Goal: Task Accomplishment & Management: Complete application form

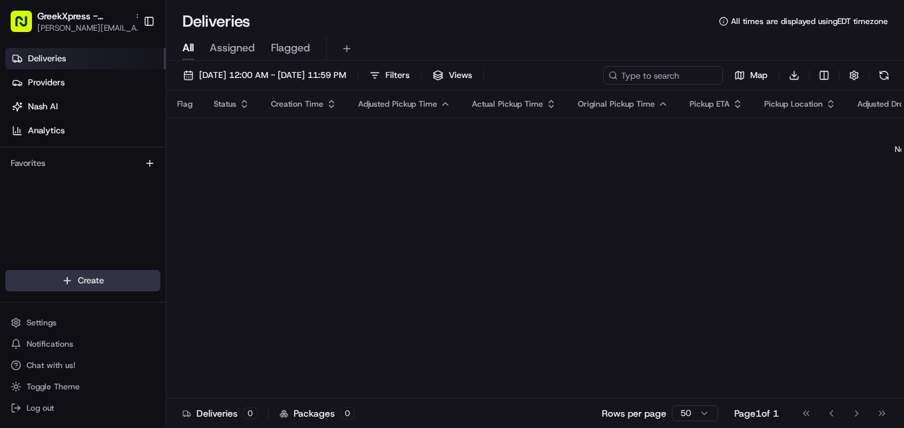
click at [135, 275] on html "GreekXpress - [GEOGRAPHIC_DATA] [EMAIL_ADDRESS][DOMAIN_NAME] Toggle Sidebar Del…" at bounding box center [452, 214] width 904 height 428
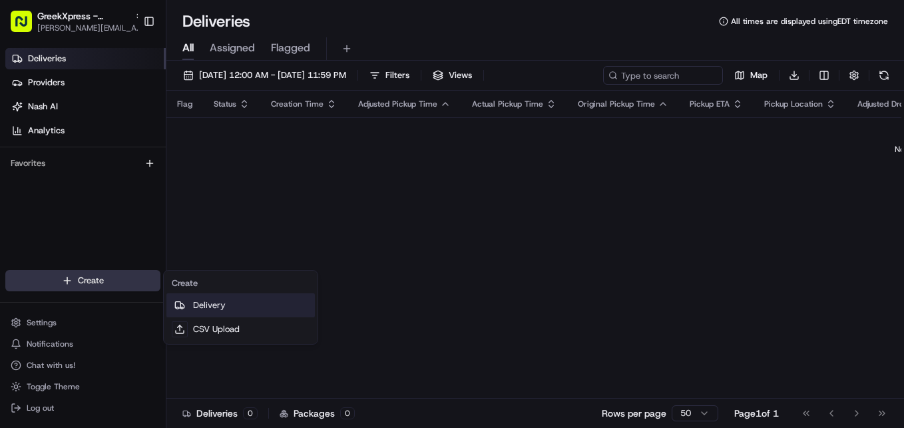
click at [221, 310] on link "Delivery" at bounding box center [241, 305] width 149 height 24
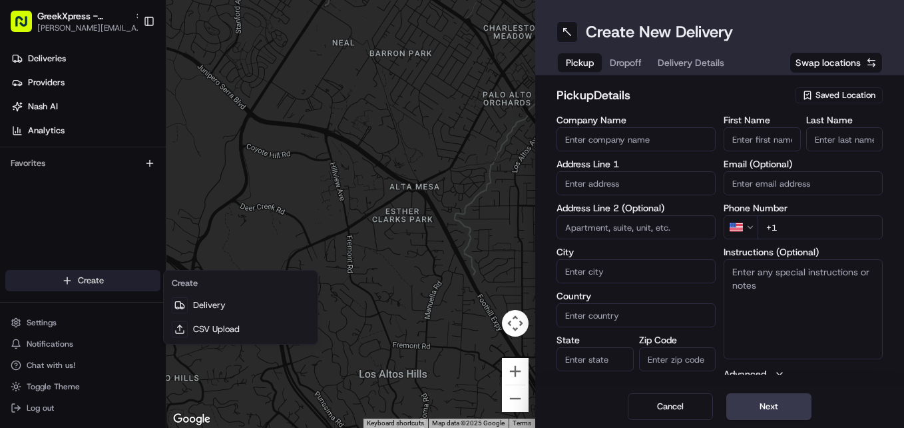
click at [109, 283] on html "GreekXpress - [GEOGRAPHIC_DATA] [EMAIL_ADDRESS][DOMAIN_NAME] Toggle Sidebar Del…" at bounding box center [452, 214] width 904 height 428
click at [847, 90] on html "GreekXpress - [GEOGRAPHIC_DATA] [EMAIL_ADDRESS][DOMAIN_NAME] Toggle Sidebar Del…" at bounding box center [452, 214] width 904 height 428
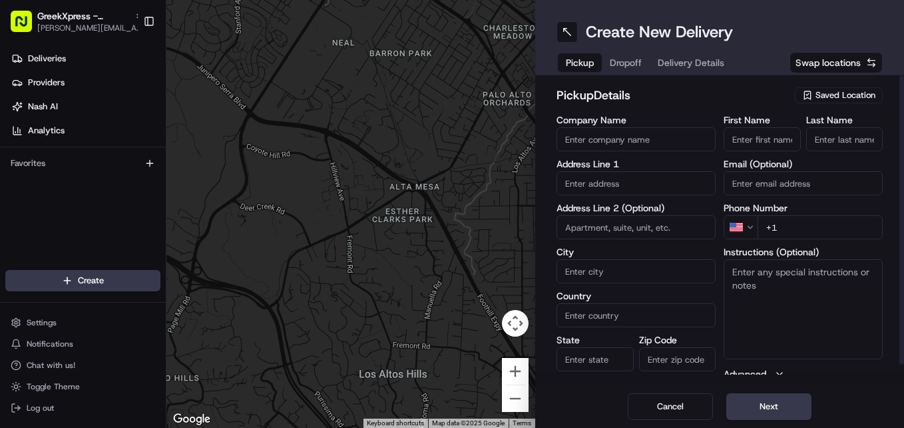
click at [837, 93] on span "Saved Location" at bounding box center [846, 95] width 60 height 12
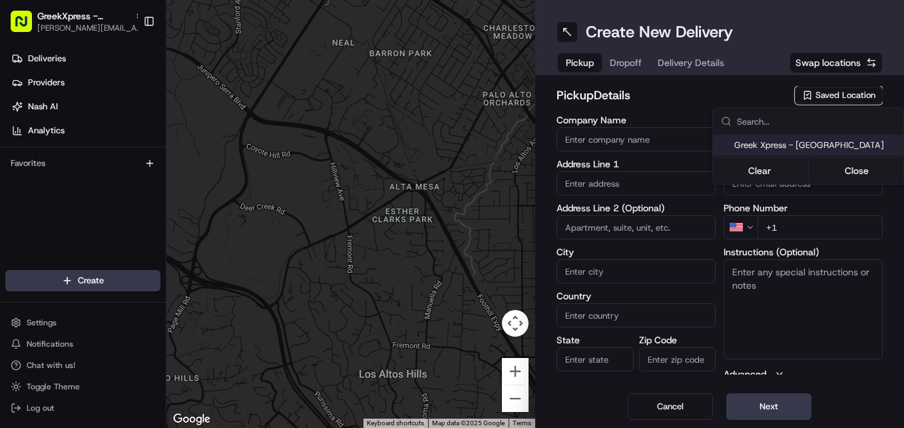
click at [813, 145] on span "Greek Xpress - [GEOGRAPHIC_DATA]" at bounding box center [817, 145] width 164 height 12
type input "Greek Xpress - [GEOGRAPHIC_DATA]"
type input "[STREET_ADDRESS]"
type input "#120"
type input "[GEOGRAPHIC_DATA]"
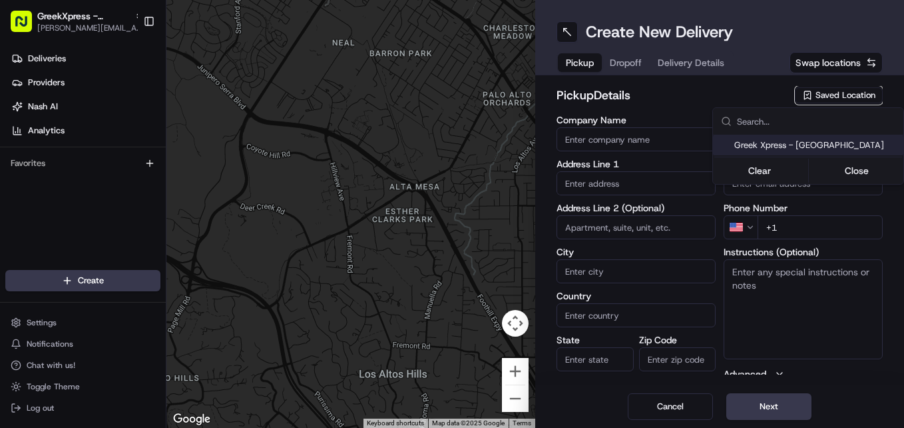
type input "US"
type input "NY"
type input "10306"
type input "Manager"
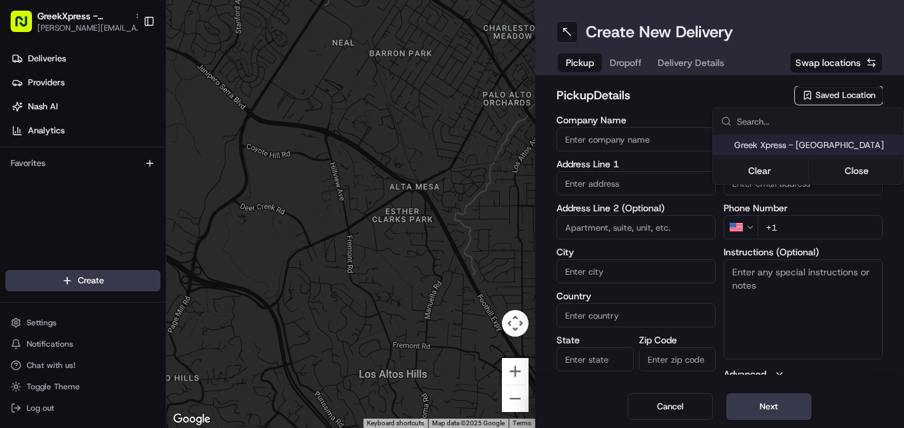
type input "[PHONE_NUMBER]"
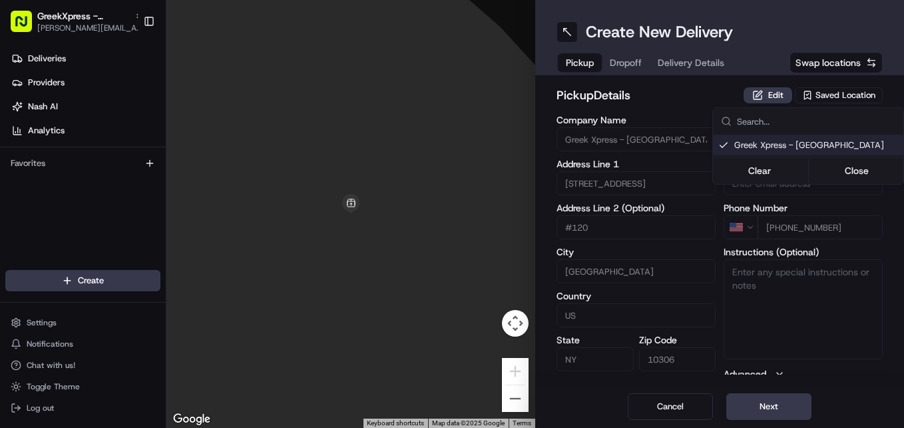
click at [747, 409] on html "GreekXpress - [GEOGRAPHIC_DATA] [EMAIL_ADDRESS][DOMAIN_NAME] Toggle Sidebar Del…" at bounding box center [452, 214] width 904 height 428
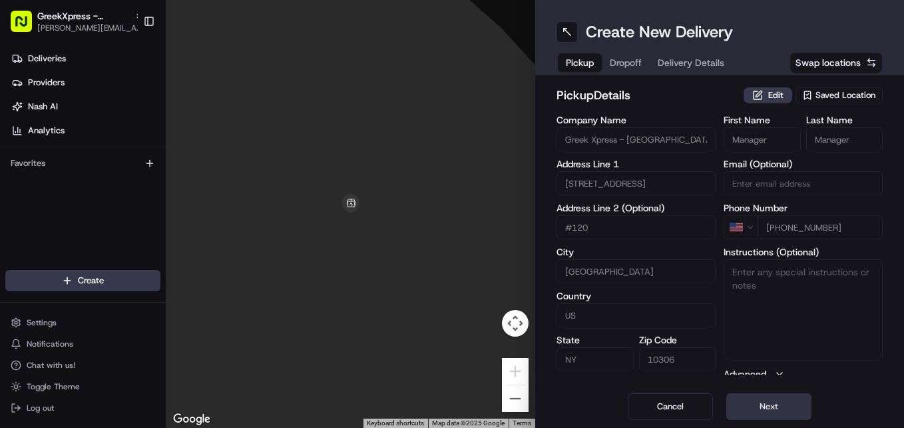
click at [799, 406] on button "Next" at bounding box center [769, 406] width 85 height 27
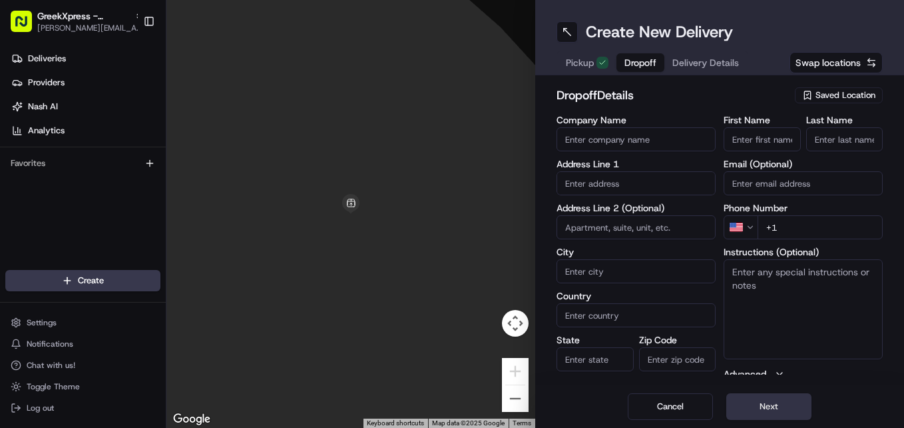
click at [800, 409] on button "Next" at bounding box center [769, 406] width 85 height 27
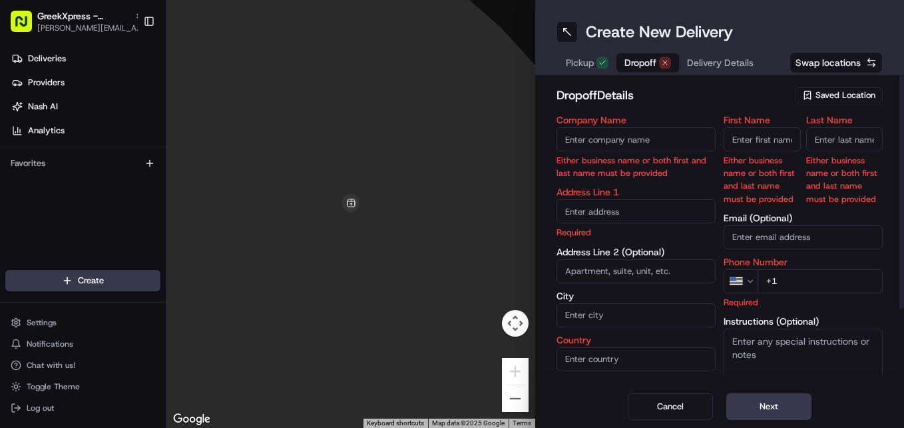
click at [751, 141] on input "First Name" at bounding box center [762, 139] width 77 height 24
type input "6"
click at [751, 141] on input "First Name" at bounding box center [762, 139] width 77 height 24
type input "6"
click at [757, 143] on input "First Name" at bounding box center [762, 139] width 77 height 24
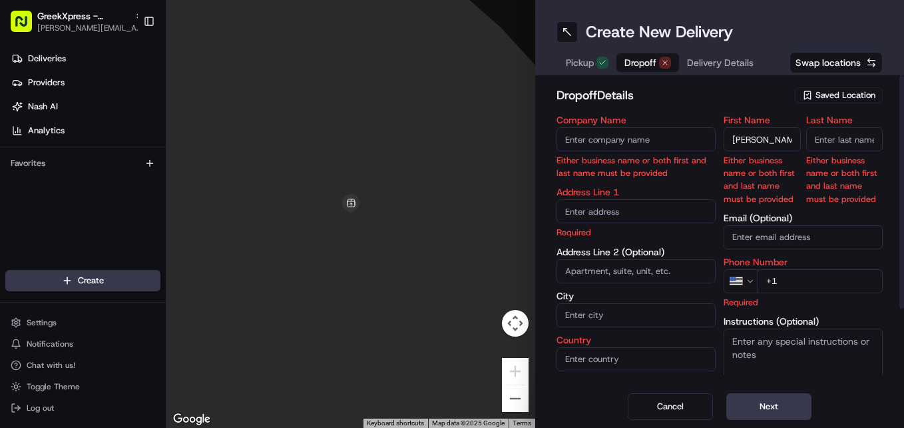
type input "[PERSON_NAME]"
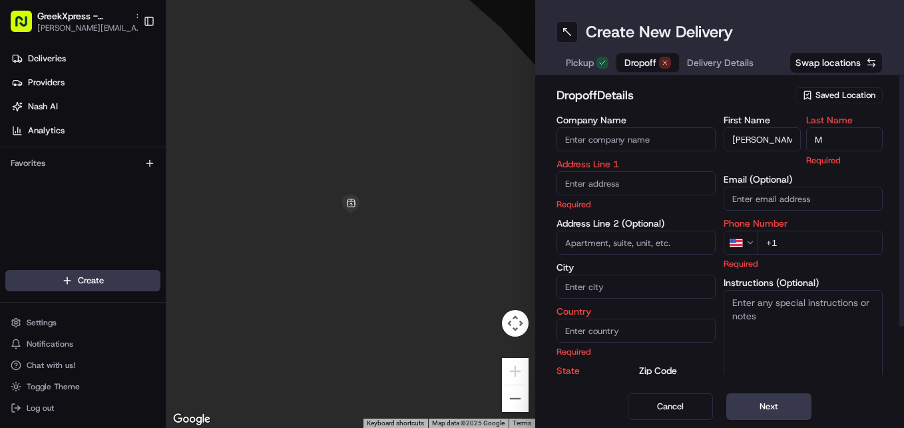
type input "M"
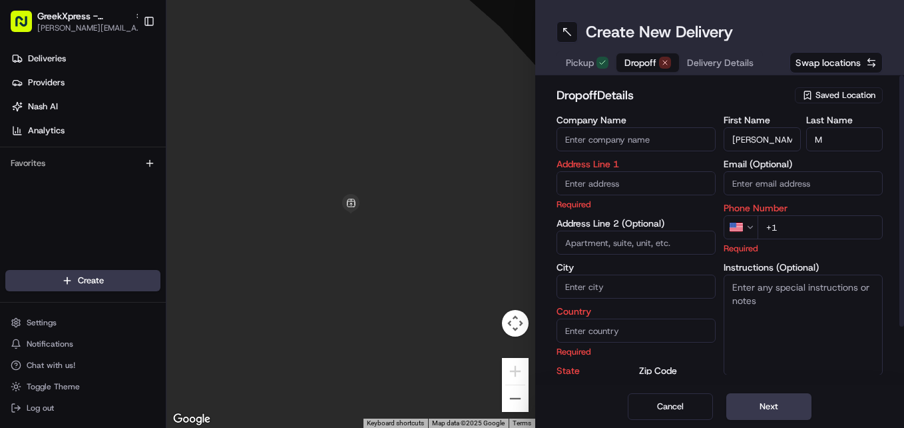
click at [648, 173] on input "text" at bounding box center [636, 183] width 159 height 24
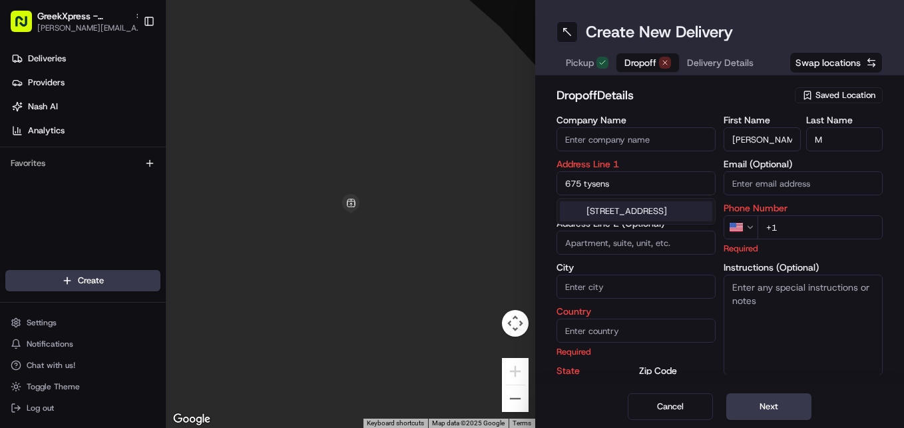
click at [649, 208] on div "[STREET_ADDRESS]" at bounding box center [636, 211] width 153 height 20
type input "[STREET_ADDRESS]"
type input "[GEOGRAPHIC_DATA]"
type input "NY"
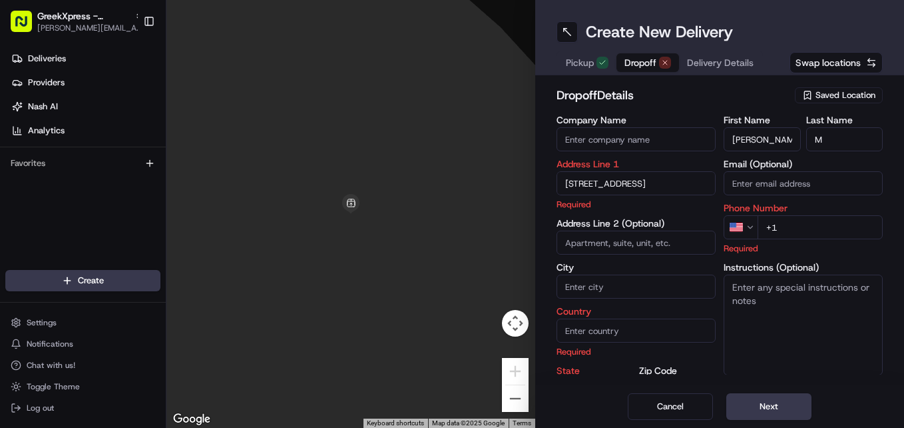
type input "10306"
type input "[STREET_ADDRESS]"
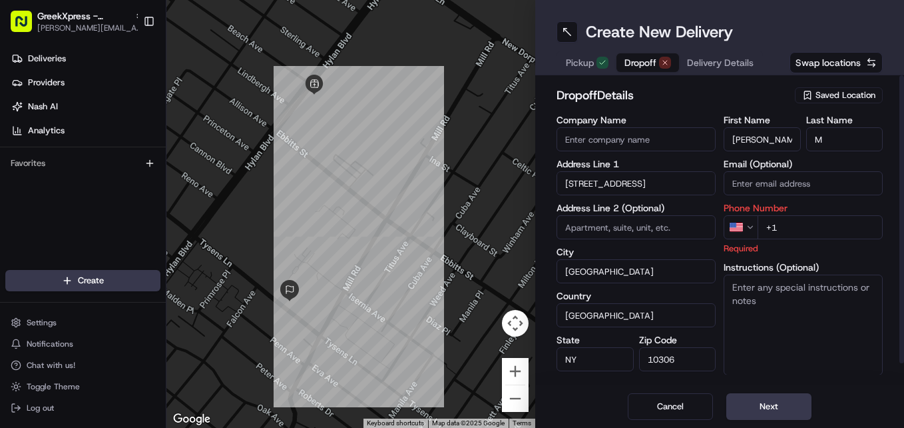
click at [807, 222] on input "+1" at bounding box center [820, 227] width 125 height 24
type input "[PHONE_NUMBER]"
click at [767, 414] on button "Next" at bounding box center [769, 406] width 85 height 27
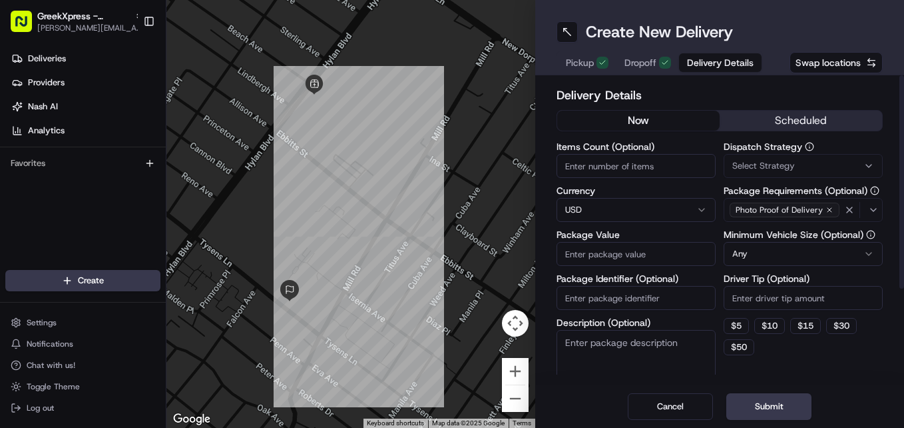
click at [670, 171] on input "Items Count (Optional)" at bounding box center [636, 166] width 159 height 24
type input "3"
click at [753, 301] on input "Driver Tip (Optional)" at bounding box center [803, 298] width 159 height 24
type input "3.29"
click at [649, 262] on input "Package Value" at bounding box center [636, 254] width 159 height 24
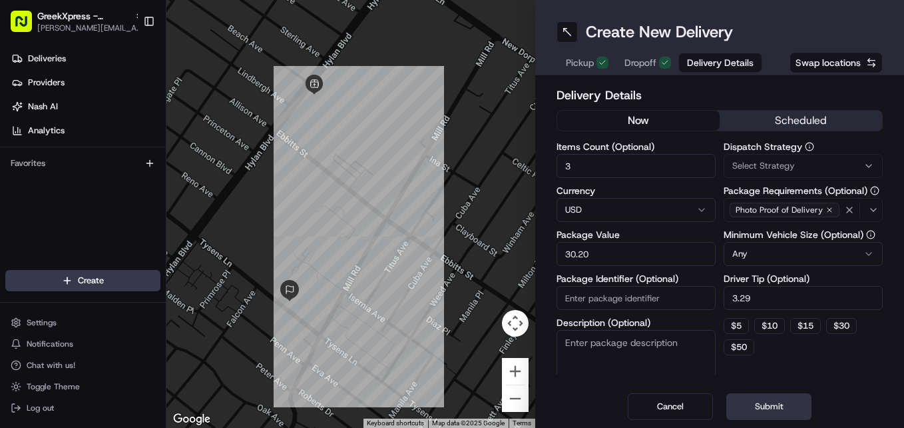
type input "30.20"
click at [775, 394] on button "Submit" at bounding box center [769, 406] width 85 height 27
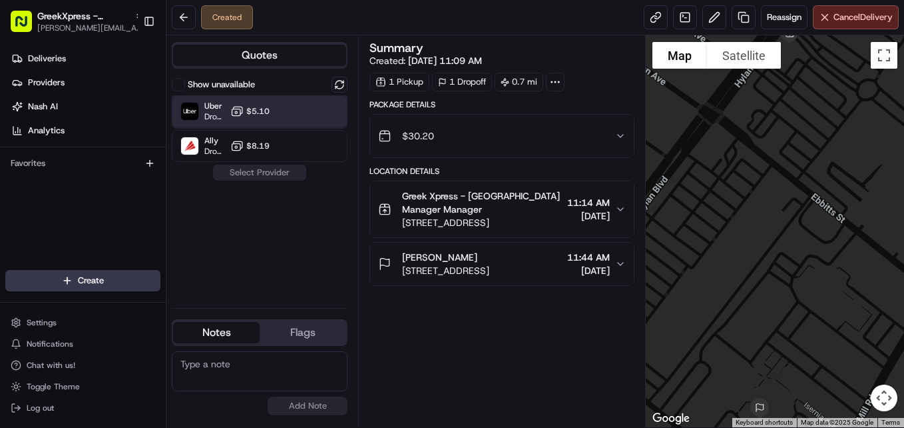
click at [337, 103] on div "Uber Dropoff ETA 17 minutes $5.10" at bounding box center [260, 111] width 176 height 32
click at [264, 174] on button "Assign Provider" at bounding box center [259, 173] width 95 height 16
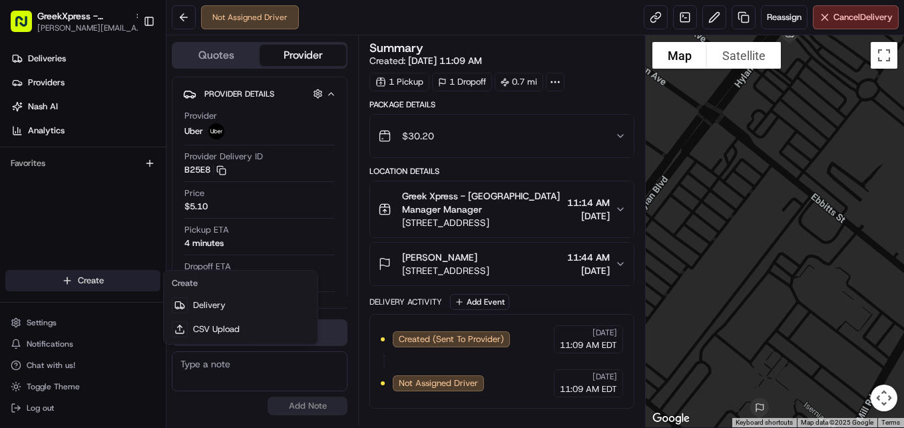
click at [109, 282] on html "GreekXpress - [GEOGRAPHIC_DATA] [EMAIL_ADDRESS][DOMAIN_NAME] Toggle Sidebar Del…" at bounding box center [452, 214] width 904 height 428
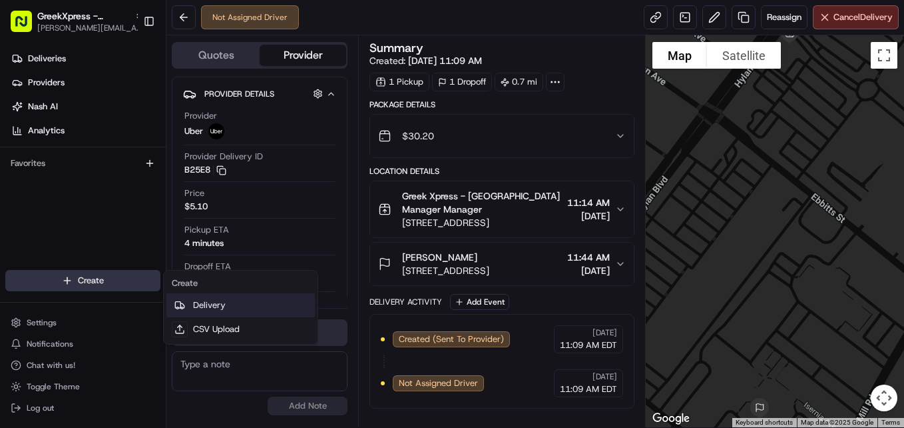
click at [210, 308] on link "Delivery" at bounding box center [241, 305] width 149 height 24
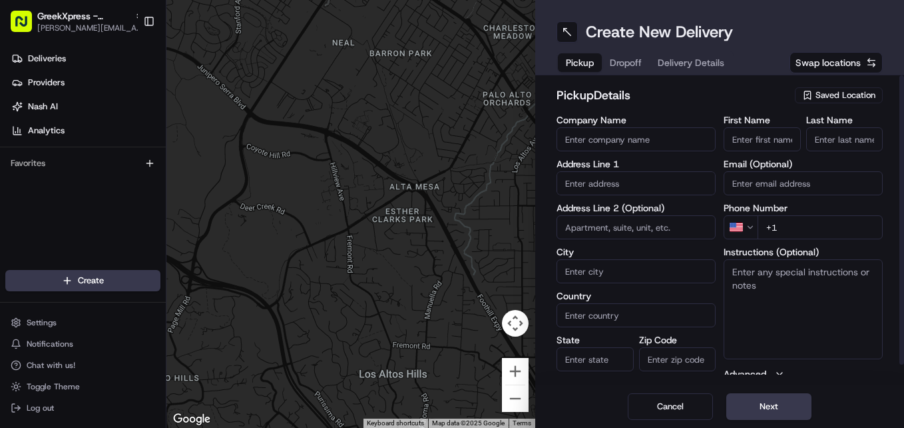
click at [854, 91] on span "Saved Location" at bounding box center [846, 95] width 60 height 12
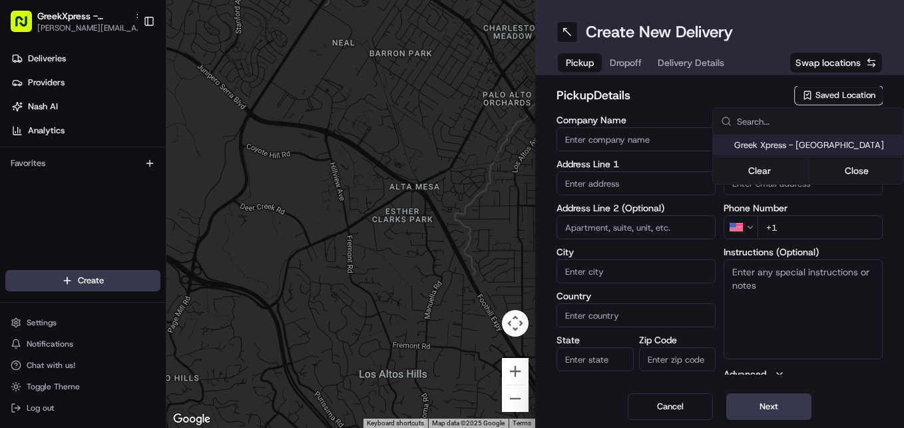
click at [847, 139] on span "Greek Xpress - [GEOGRAPHIC_DATA]" at bounding box center [817, 145] width 164 height 12
type input "Greek Xpress - [GEOGRAPHIC_DATA]"
type input "[STREET_ADDRESS]"
type input "#120"
type input "[GEOGRAPHIC_DATA]"
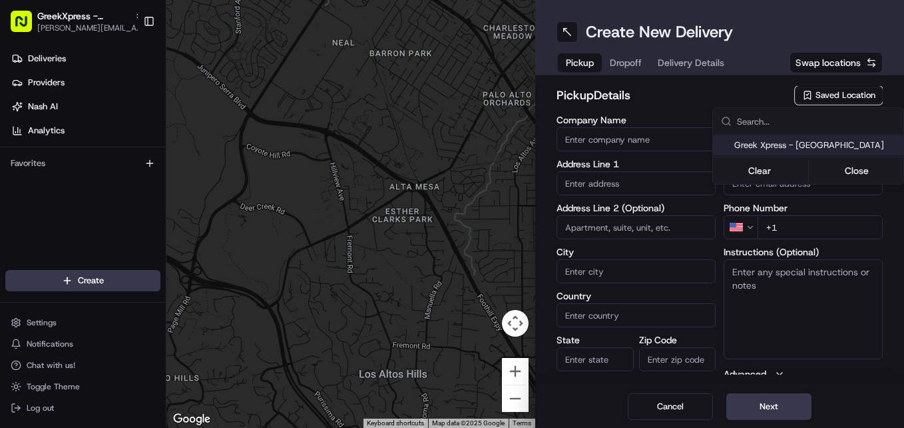
type input "US"
type input "NY"
type input "10306"
type input "Manager"
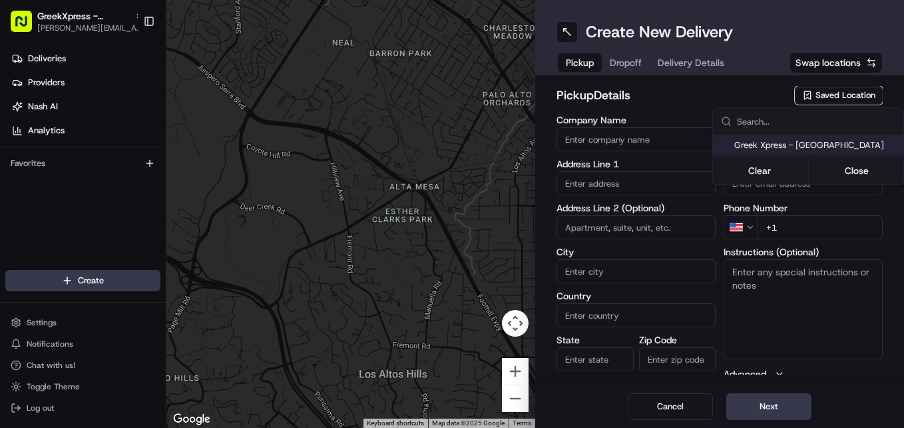
type input "[PHONE_NUMBER]"
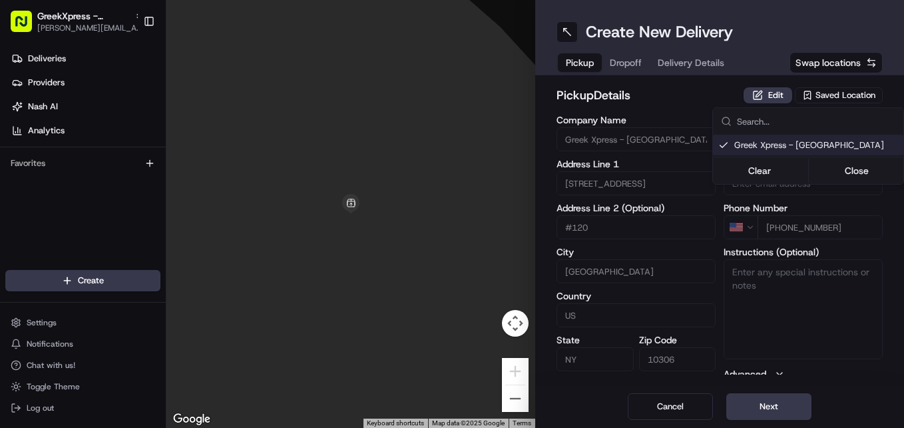
click at [775, 404] on html "GreekXpress - [GEOGRAPHIC_DATA] [EMAIL_ADDRESS][DOMAIN_NAME] Toggle Sidebar Del…" at bounding box center [452, 214] width 904 height 428
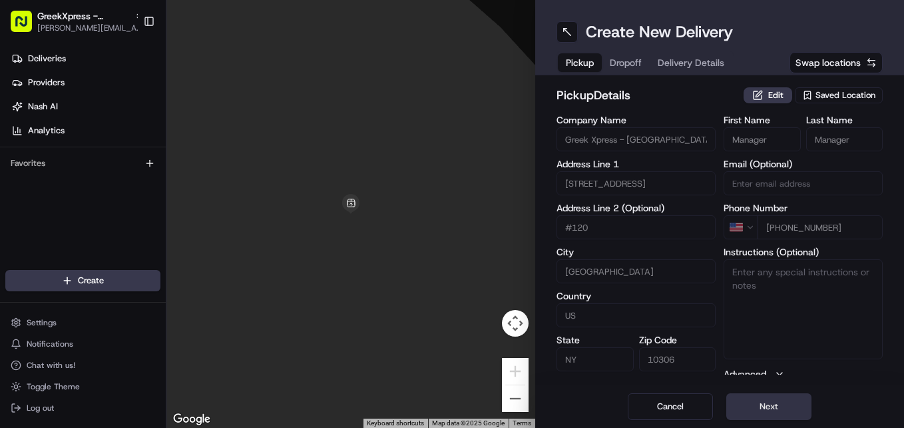
click at [791, 416] on button "Next" at bounding box center [769, 406] width 85 height 27
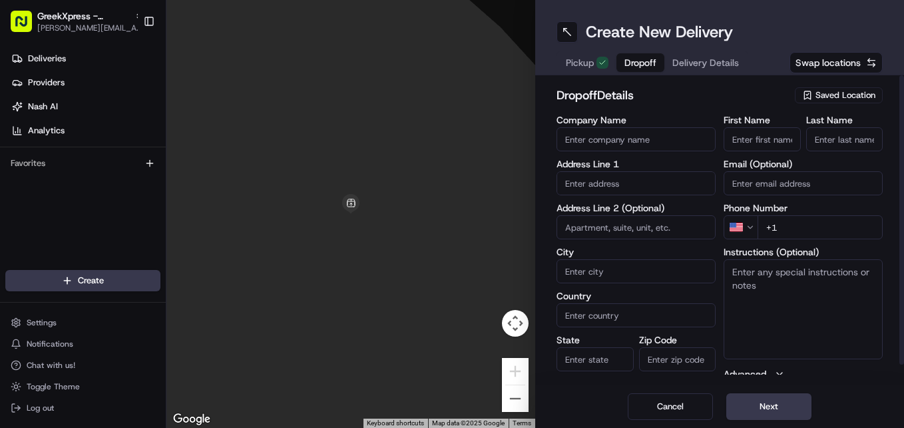
click at [755, 139] on input "First Name" at bounding box center [762, 139] width 77 height 24
type input "[PERSON_NAME]"
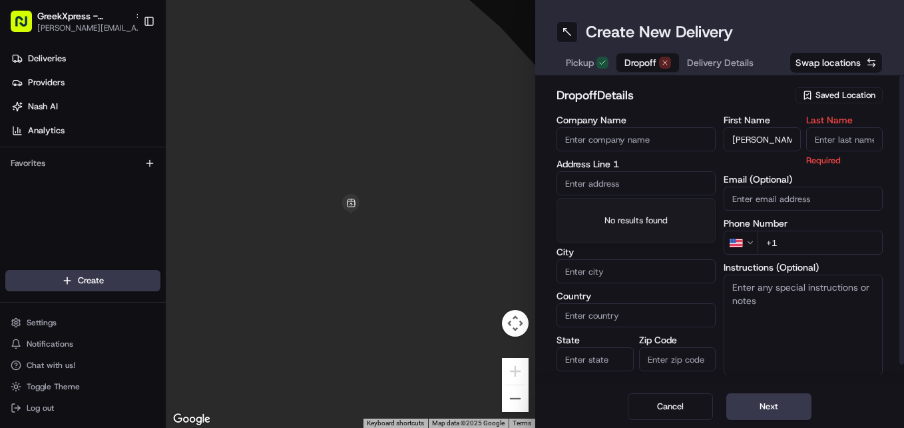
click at [647, 179] on input "text" at bounding box center [636, 183] width 159 height 24
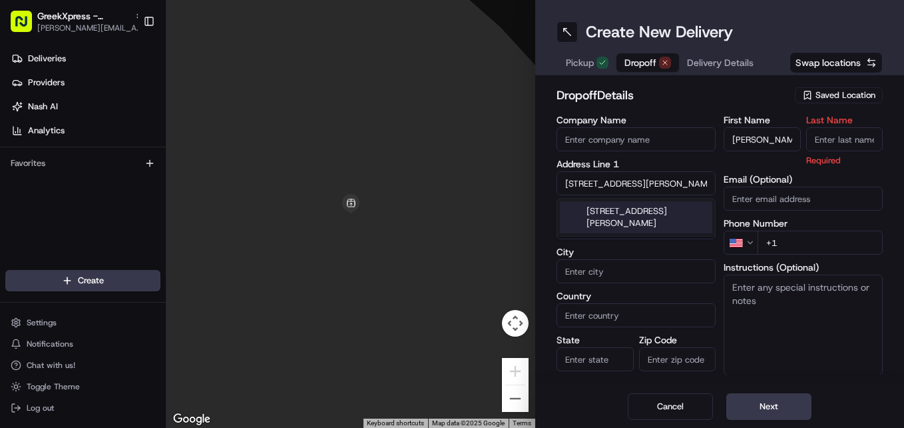
click at [655, 222] on div "[STREET_ADDRESS][PERSON_NAME]" at bounding box center [636, 217] width 153 height 32
type input "[STREET_ADDRESS][PERSON_NAME]"
type input "[GEOGRAPHIC_DATA]"
type input "NY"
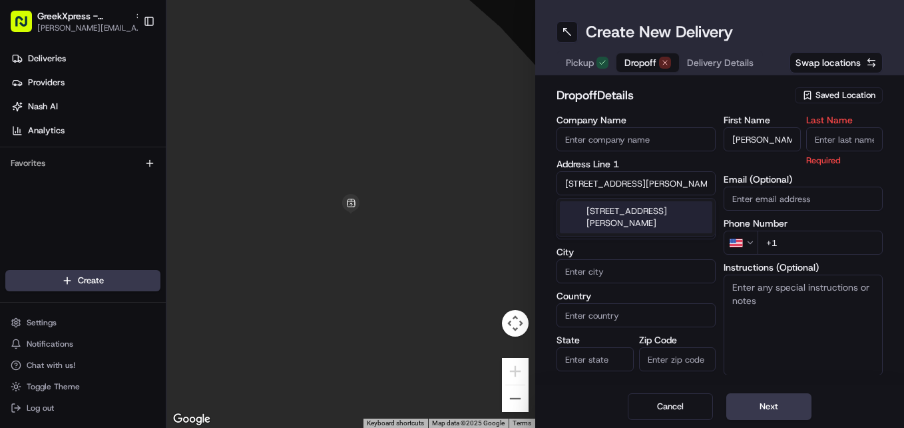
type input "10306"
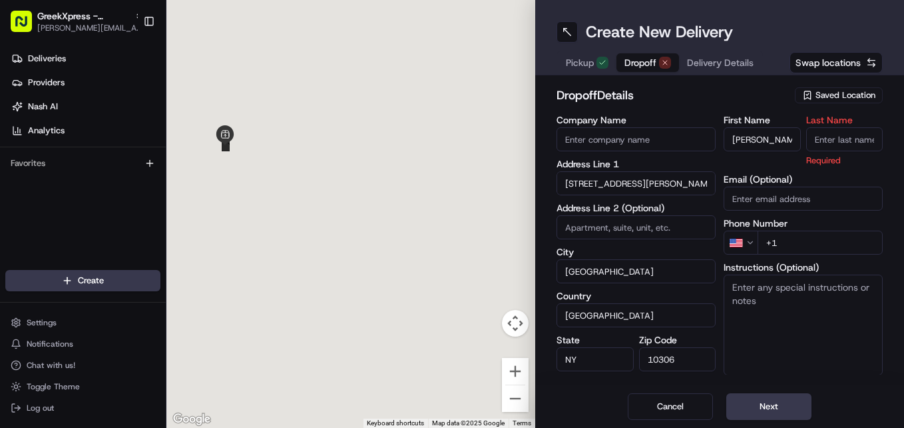
type input "[STREET_ADDRESS][PERSON_NAME]"
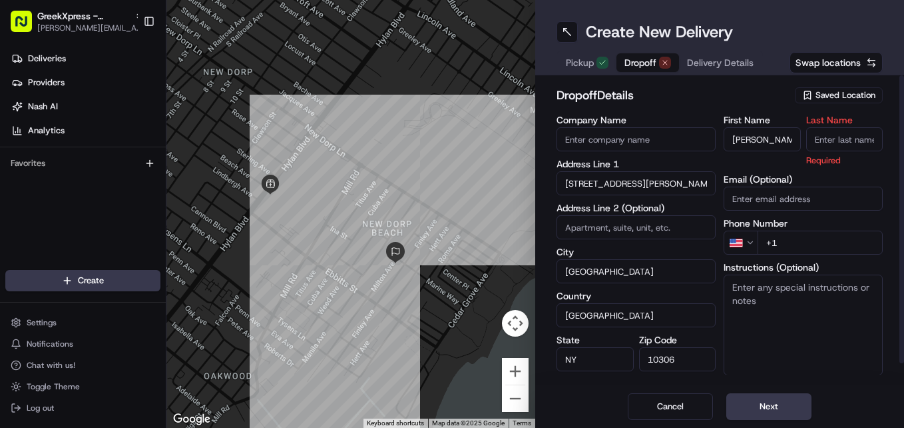
click at [801, 242] on input "+1" at bounding box center [820, 242] width 125 height 24
type input "[PHONE_NUMBER]"
click at [847, 137] on input "Last Name" at bounding box center [845, 139] width 77 height 24
type input "P"
click at [705, 105] on div "dropoff Details Saved Location" at bounding box center [720, 98] width 326 height 24
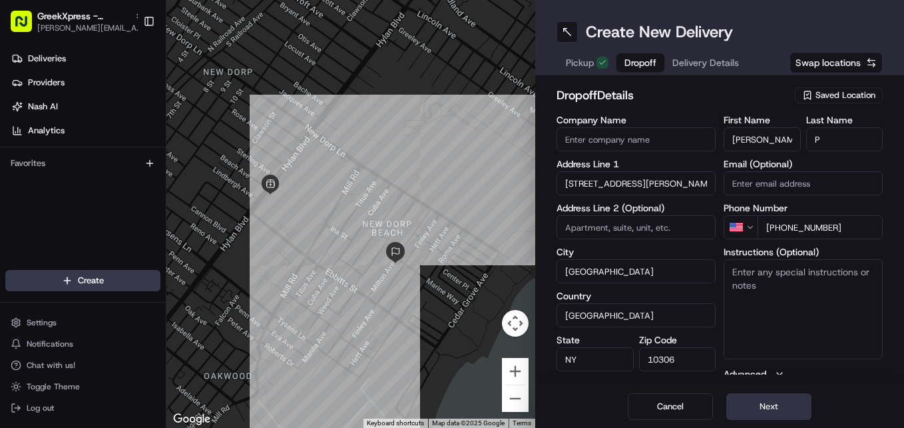
click at [769, 408] on button "Next" at bounding box center [769, 406] width 85 height 27
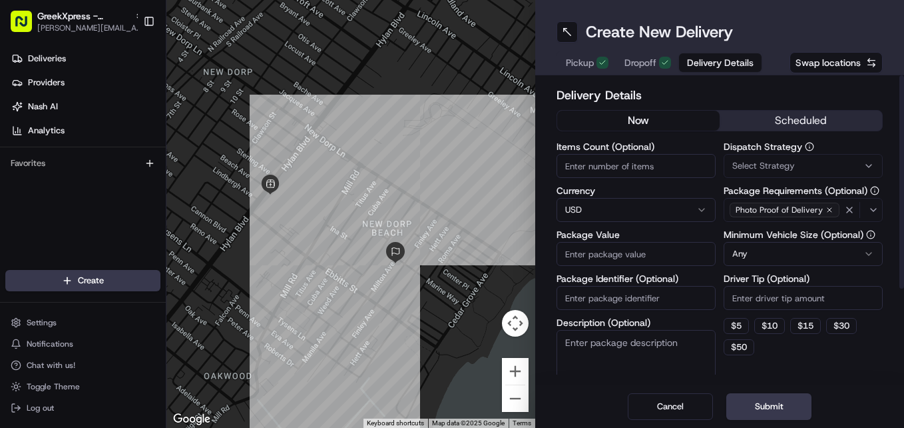
click at [624, 172] on input "Items Count (Optional)" at bounding box center [636, 166] width 159 height 24
type input "1"
type input "2"
click at [792, 296] on input "Driver Tip (Optional)" at bounding box center [803, 298] width 159 height 24
type input "3.00"
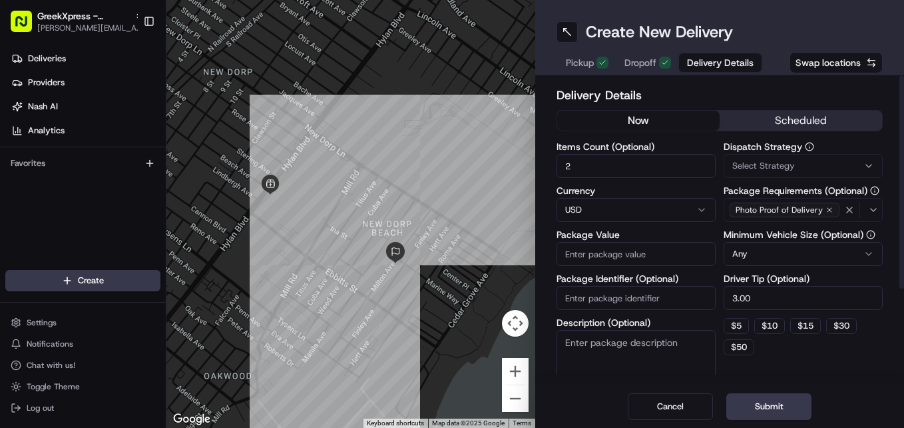
click at [635, 250] on input "Package Value" at bounding box center [636, 254] width 159 height 24
type input "16.90"
click at [778, 396] on button "Submit" at bounding box center [769, 406] width 85 height 27
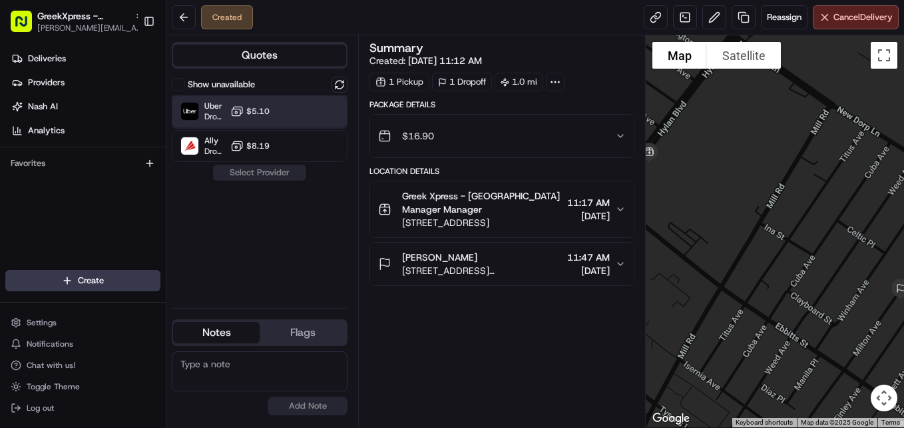
click at [298, 115] on div "Uber Dropoff ETA 19 minutes $5.10" at bounding box center [260, 111] width 176 height 32
click at [260, 176] on button "Assign Provider" at bounding box center [259, 173] width 95 height 16
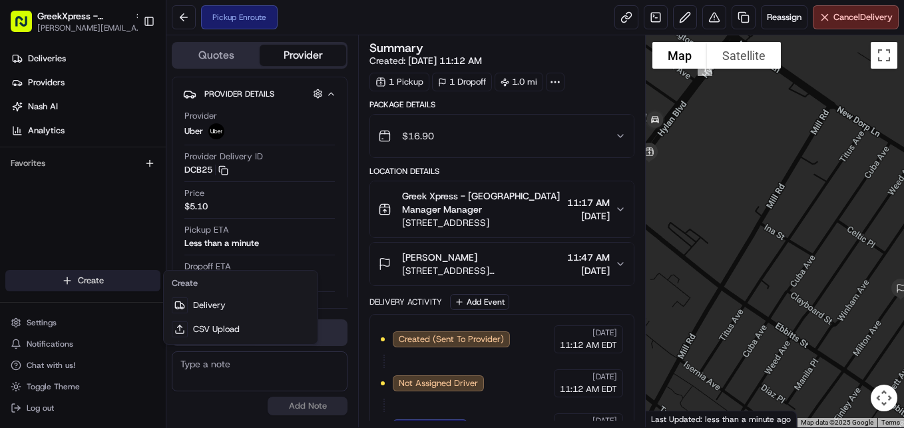
click at [131, 274] on html "GreekXpress - [GEOGRAPHIC_DATA] [EMAIL_ADDRESS][DOMAIN_NAME] Toggle Sidebar Del…" at bounding box center [452, 214] width 904 height 428
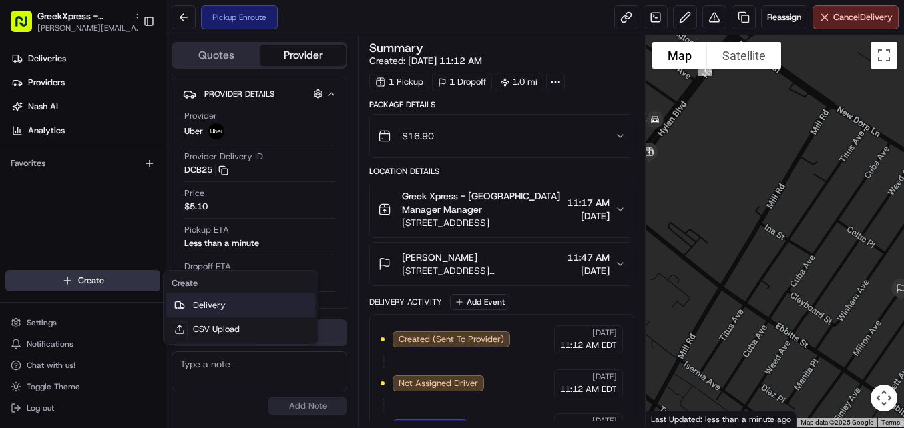
click at [236, 302] on link "Delivery" at bounding box center [241, 305] width 149 height 24
